Goal: Task Accomplishment & Management: Manage account settings

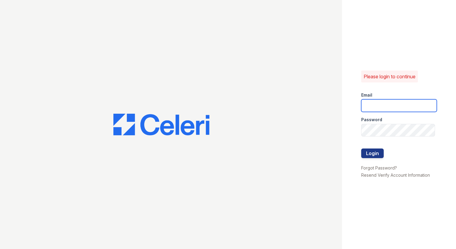
click at [367, 108] on input "email" at bounding box center [399, 105] width 76 height 13
click at [382, 177] on link "Resend Verify Account Information" at bounding box center [395, 174] width 69 height 5
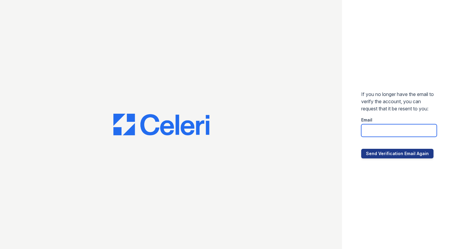
click at [379, 132] on input "email" at bounding box center [399, 130] width 76 height 13
type input "[EMAIL_ADDRESS][DOMAIN_NAME]"
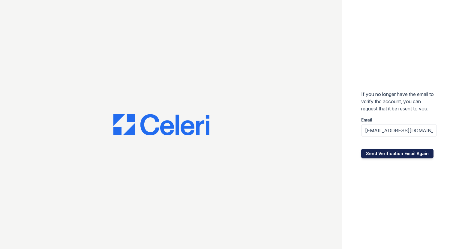
click at [379, 151] on button "Send Verification Email Again" at bounding box center [397, 154] width 72 height 10
